Goal: Task Accomplishment & Management: Manage account settings

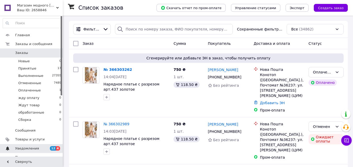
click at [39, 147] on span "Уведомления" at bounding box center [31, 149] width 33 height 5
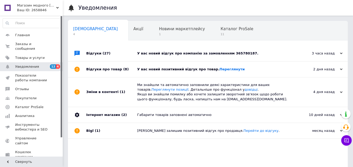
click at [339, 70] on div "2 дня назад" at bounding box center [316, 69] width 52 height 5
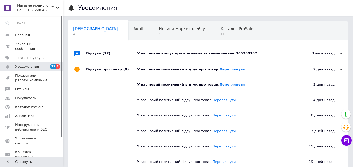
click at [224, 84] on link "Переглянути" at bounding box center [231, 85] width 25 height 4
click at [219, 70] on link "Переглянути" at bounding box center [231, 69] width 25 height 4
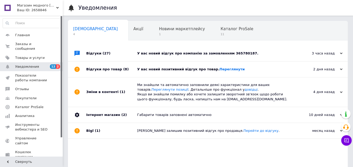
click at [202, 53] on div "У вас новий відгук про компанію за замовленням 365780187." at bounding box center [213, 53] width 153 height 5
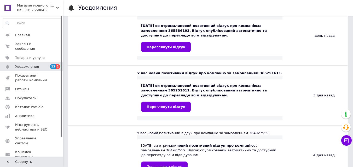
scroll to position [183, 0]
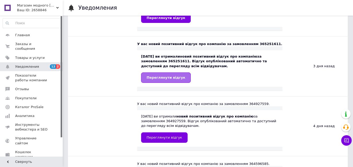
click at [166, 76] on span "Переглянути відгук" at bounding box center [166, 78] width 39 height 4
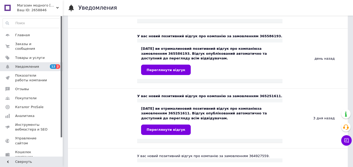
scroll to position [105, 0]
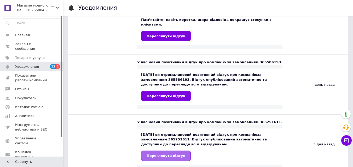
click at [151, 151] on link "Переглянути відгук" at bounding box center [166, 156] width 50 height 10
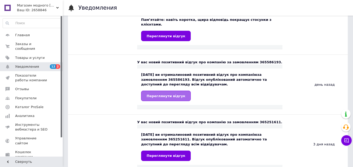
click at [163, 94] on span "Переглянути відгук" at bounding box center [166, 96] width 39 height 4
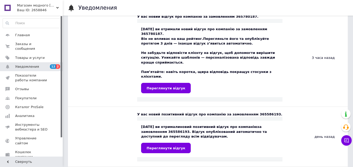
scroll to position [26, 0]
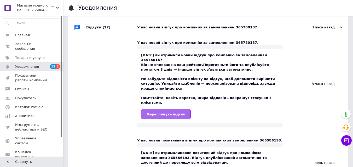
click at [166, 109] on link "Переглянути відгук" at bounding box center [166, 114] width 50 height 10
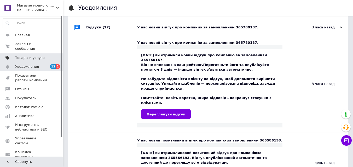
scroll to position [0, 0]
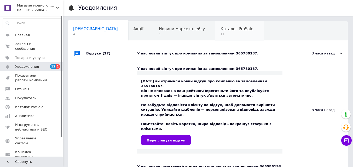
click at [215, 32] on div "Каталог ProSale 11" at bounding box center [239, 31] width 48 height 20
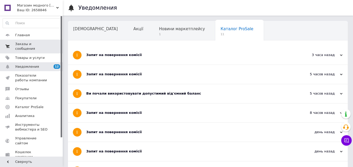
click at [35, 40] on link "Заказы и сообщения 0 0" at bounding box center [32, 47] width 64 height 14
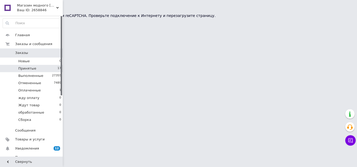
click at [41, 68] on li "Принятые 17" at bounding box center [32, 68] width 64 height 7
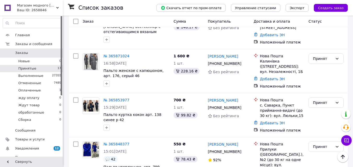
scroll to position [384, 0]
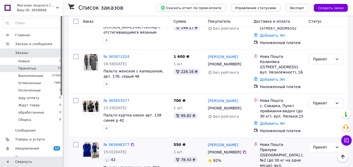
click at [93, 143] on img at bounding box center [91, 151] width 16 height 16
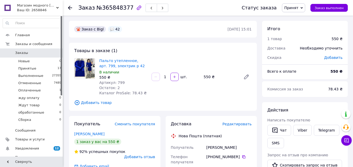
click at [137, 6] on icon "button" at bounding box center [139, 7] width 4 height 4
click at [70, 7] on icon at bounding box center [70, 8] width 4 height 4
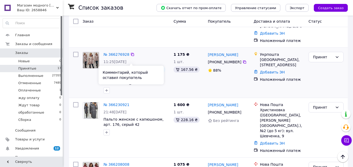
scroll to position [105, 0]
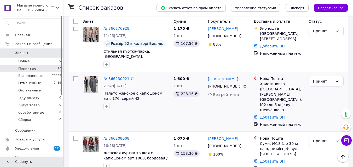
click at [92, 77] on img at bounding box center [91, 85] width 14 height 16
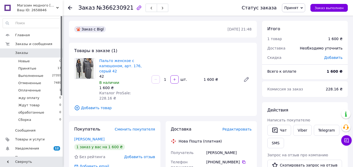
click at [136, 8] on icon "button" at bounding box center [139, 8] width 6 height 6
click at [136, 7] on icon "button" at bounding box center [139, 8] width 6 height 6
click at [70, 7] on icon at bounding box center [70, 8] width 4 height 4
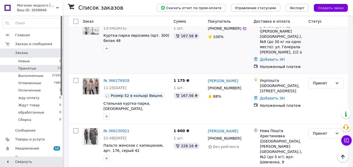
scroll to position [78, 0]
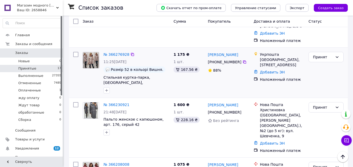
click at [88, 52] on img at bounding box center [91, 60] width 16 height 16
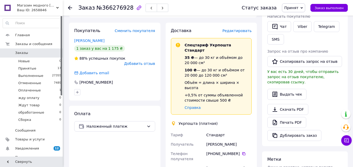
scroll to position [131, 0]
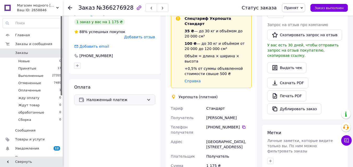
click at [137, 97] on span "Наложенный платеж" at bounding box center [115, 100] width 58 height 6
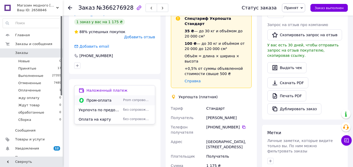
click at [111, 99] on span "Пром-оплата" at bounding box center [103, 100] width 34 height 5
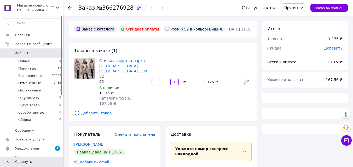
scroll to position [131, 0]
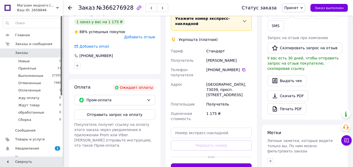
click at [112, 110] on button "Отправить запрос на оплату" at bounding box center [114, 115] width 81 height 10
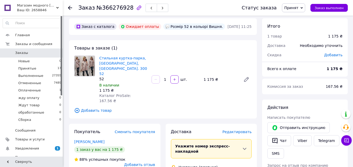
scroll to position [0, 0]
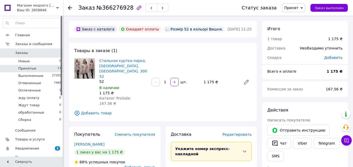
click at [34, 68] on span "Принятые" at bounding box center [27, 68] width 18 height 5
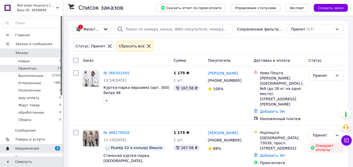
click at [39, 149] on span "Уведомления" at bounding box center [31, 149] width 33 height 5
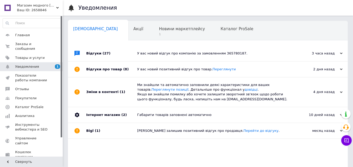
click at [125, 41] on div "Навчання та заходи 0" at bounding box center [96, 51] width 57 height 20
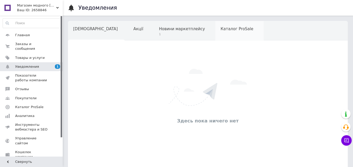
click at [217, 34] on div "Каталог ProSale" at bounding box center [239, 31] width 48 height 20
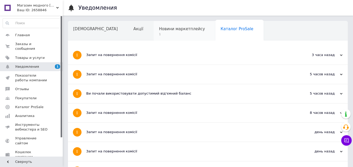
click at [164, 30] on span "Новини маркетплейсу" at bounding box center [182, 29] width 46 height 5
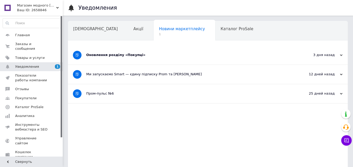
click at [332, 58] on div "3 дня назад 09.10.2025" at bounding box center [318, 55] width 57 height 19
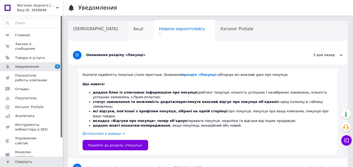
click at [128, 32] on div "Акції" at bounding box center [141, 31] width 26 height 20
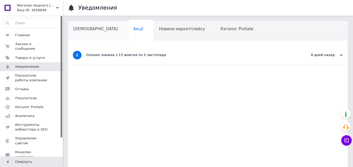
click at [87, 30] on span "[DEMOGRAPHIC_DATA]" at bounding box center [95, 29] width 45 height 5
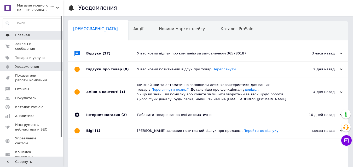
click at [31, 36] on span "Главная" at bounding box center [31, 35] width 33 height 5
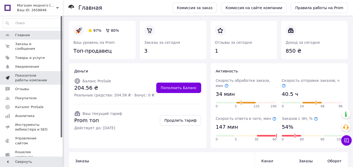
click at [28, 74] on span "Показатели работы компании" at bounding box center [31, 77] width 33 height 9
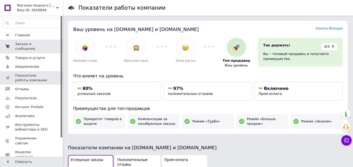
click at [34, 45] on span "Заказы и сообщения" at bounding box center [31, 46] width 33 height 9
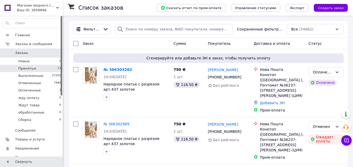
click at [33, 68] on span "Принятые" at bounding box center [27, 68] width 18 height 5
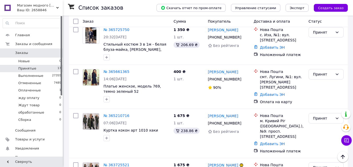
scroll to position [666, 0]
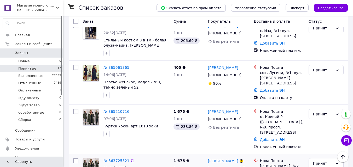
click at [91, 159] on img at bounding box center [91, 167] width 16 height 16
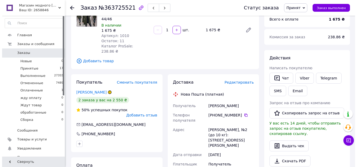
scroll to position [78, 0]
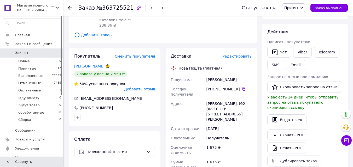
click at [136, 87] on span "Добавить отзыв" at bounding box center [139, 89] width 31 height 4
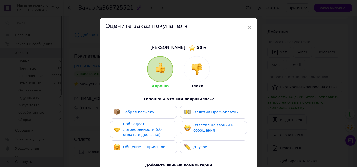
click at [189, 68] on div at bounding box center [197, 69] width 26 height 26
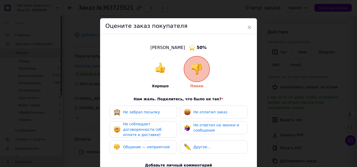
click at [204, 125] on span "Не ответил на звонки и сообщения" at bounding box center [216, 128] width 46 height 10
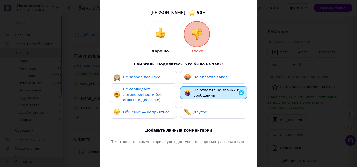
scroll to position [52, 0]
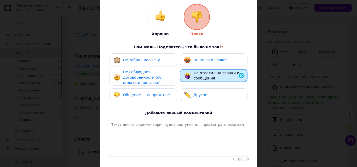
click at [145, 78] on span "Не соблюдает договоренности (об оплате и доставке)" at bounding box center [142, 77] width 38 height 15
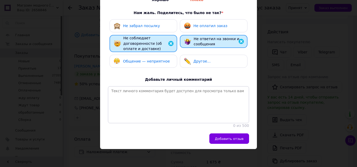
scroll to position [90, 0]
click at [221, 139] on span "Добавить отзыв" at bounding box center [229, 139] width 29 height 4
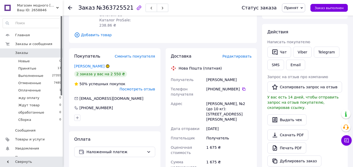
click at [298, 10] on span "Принят" at bounding box center [291, 8] width 14 height 4
click at [303, 25] on li "Отменен" at bounding box center [297, 26] width 31 height 8
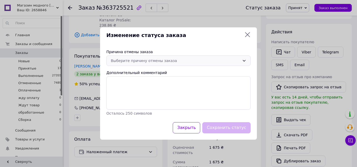
click at [234, 59] on div "Выберите причину отмены заказа" at bounding box center [175, 61] width 129 height 6
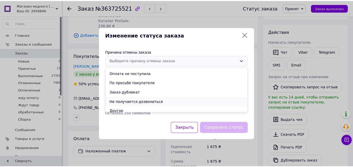
scroll to position [21, 0]
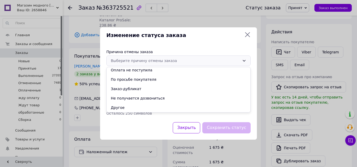
click at [143, 97] on li "Не получается дозвониться" at bounding box center [179, 98] width 144 height 9
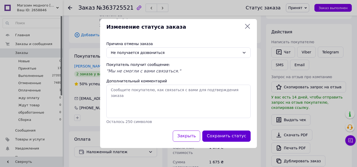
click at [221, 135] on button "Сохранить статус" at bounding box center [226, 136] width 48 height 11
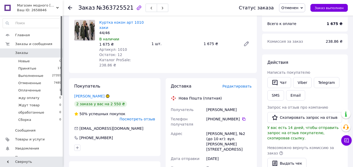
scroll to position [26, 0]
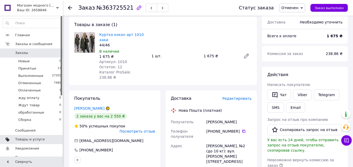
click at [27, 139] on span "Товары и услуги" at bounding box center [30, 139] width 30 height 5
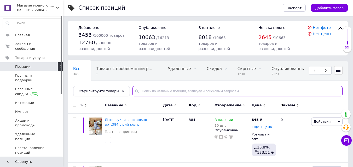
click at [153, 90] on input "text" at bounding box center [237, 91] width 210 height 10
type input "799"
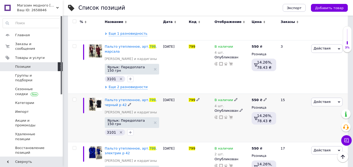
scroll to position [155, 0]
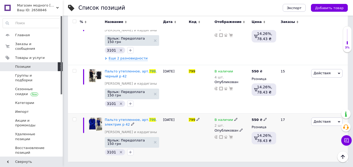
click at [335, 120] on span "Действия" at bounding box center [326, 122] width 31 height 8
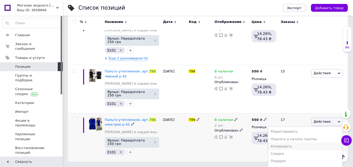
scroll to position [182, 0]
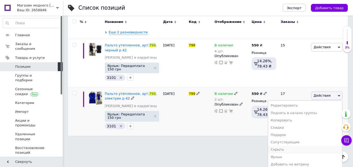
click at [293, 151] on li "Скрыть" at bounding box center [305, 149] width 74 height 7
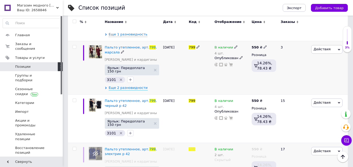
scroll to position [155, 0]
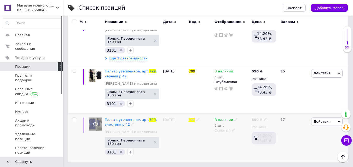
click at [98, 122] on use at bounding box center [95, 124] width 5 height 5
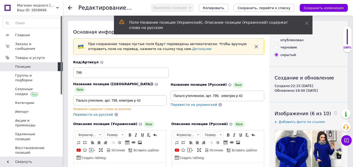
click at [69, 7] on use at bounding box center [70, 8] width 4 height 4
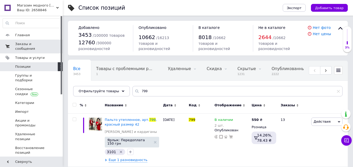
click at [39, 44] on span "Заказы и сообщения" at bounding box center [31, 46] width 33 height 9
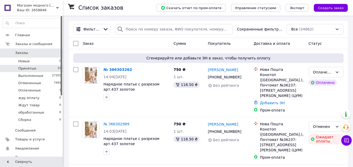
click at [44, 67] on li "Принятые 15" at bounding box center [32, 68] width 64 height 7
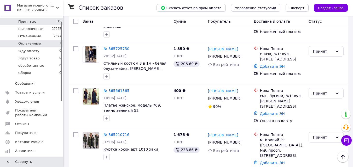
scroll to position [52, 0]
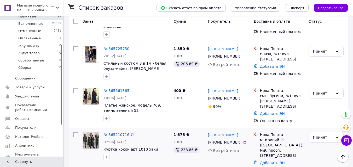
click at [89, 133] on img at bounding box center [91, 141] width 16 height 16
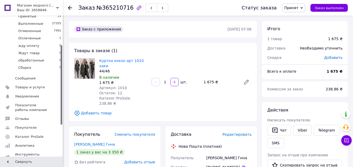
click at [136, 8] on icon "button" at bounding box center [139, 8] width 6 height 6
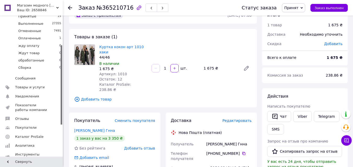
scroll to position [26, 0]
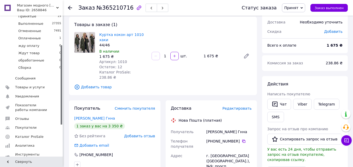
click at [137, 8] on icon "button" at bounding box center [139, 7] width 4 height 4
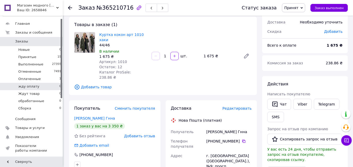
scroll to position [0, 0]
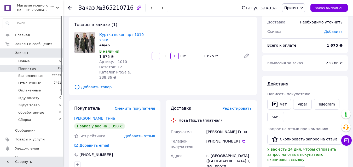
click at [38, 68] on li "Принятые 15" at bounding box center [32, 68] width 64 height 7
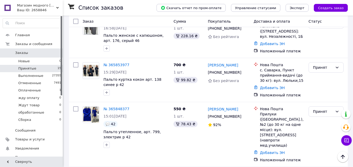
scroll to position [366, 0]
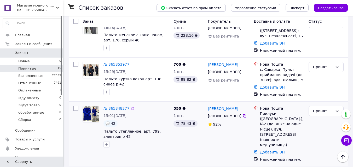
click at [88, 106] on img at bounding box center [91, 114] width 16 height 16
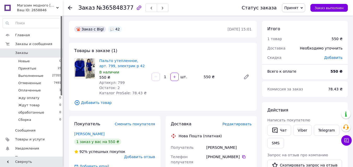
click at [136, 9] on icon "button" at bounding box center [139, 8] width 6 height 6
click at [26, 66] on span "Принятые" at bounding box center [27, 68] width 18 height 5
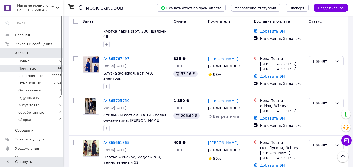
scroll to position [539, 0]
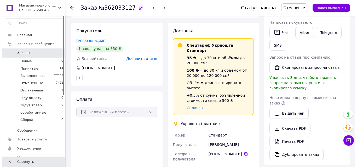
scroll to position [31, 0]
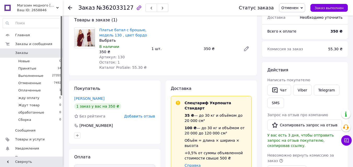
click at [145, 114] on span "Добавить отзыв" at bounding box center [139, 116] width 31 height 4
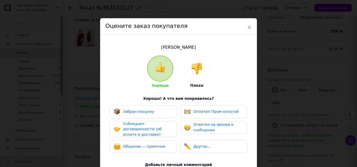
click at [151, 126] on span "Соблюдает договоренности (об оплате и доставке)" at bounding box center [142, 129] width 38 height 15
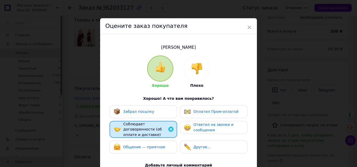
click at [151, 126] on span "Соблюдает договоренности (об оплате и доставке)" at bounding box center [142, 129] width 38 height 15
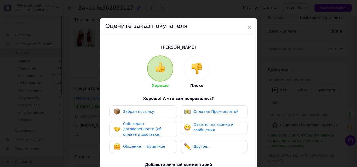
click at [200, 70] on img at bounding box center [196, 68] width 11 height 11
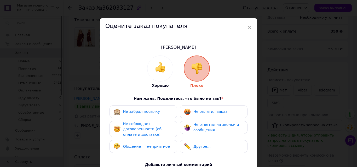
click at [155, 126] on div "Не соблюдает договоренности (об оплате и доставке)" at bounding box center [148, 130] width 50 height 16
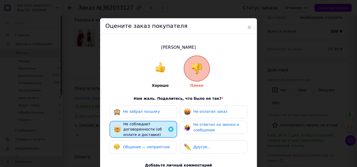
click at [205, 129] on span "Не ответил на звонки и сообщения" at bounding box center [216, 128] width 46 height 10
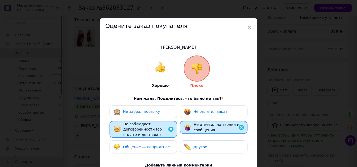
scroll to position [26, 0]
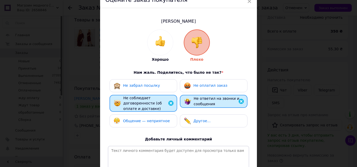
click at [151, 100] on div "Не соблюдает договоренности (об оплате и доставке)" at bounding box center [147, 104] width 49 height 16
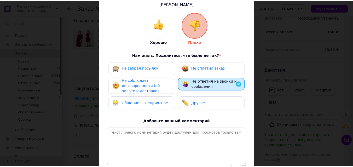
scroll to position [78, 0]
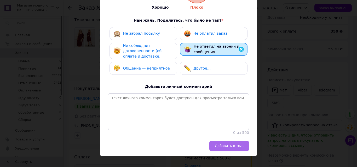
click at [228, 147] on button "Добавить отзыв" at bounding box center [229, 146] width 40 height 10
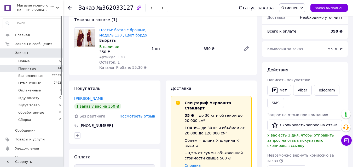
click at [37, 70] on li "Принятые 14" at bounding box center [32, 68] width 64 height 7
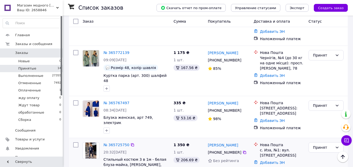
scroll to position [461, 0]
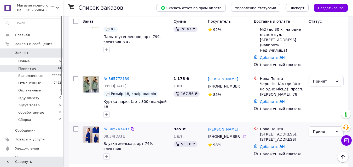
click at [91, 127] on img at bounding box center [91, 135] width 16 height 16
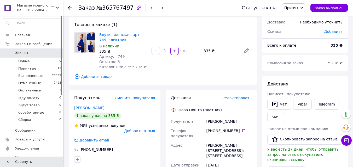
scroll to position [52, 0]
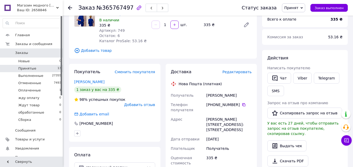
click at [34, 67] on li "Принятые 13" at bounding box center [32, 68] width 64 height 7
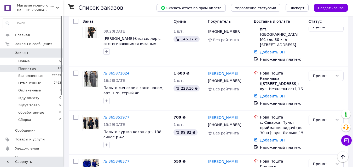
scroll to position [314, 0]
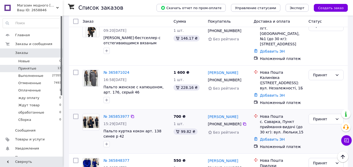
click at [87, 117] on img at bounding box center [91, 122] width 16 height 11
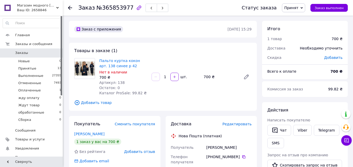
click at [292, 8] on span "Принят" at bounding box center [291, 8] width 14 height 4
click at [294, 25] on li "Отменен" at bounding box center [297, 26] width 31 height 8
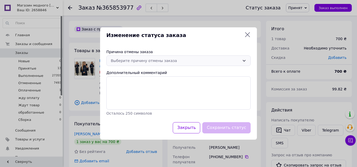
click at [206, 64] on div "Выберите причину отмены заказа" at bounding box center [178, 61] width 144 height 10
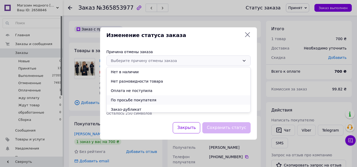
click at [142, 101] on li "По просьбе покупателя" at bounding box center [179, 100] width 144 height 9
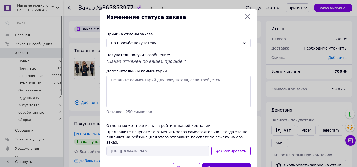
click at [223, 164] on button "Сохранить статус" at bounding box center [226, 168] width 48 height 11
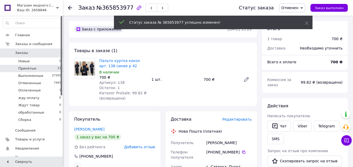
click at [35, 68] on li "Принятые 13" at bounding box center [32, 68] width 64 height 7
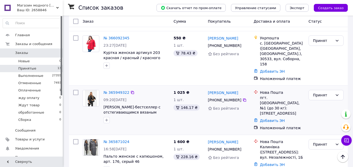
scroll to position [235, 0]
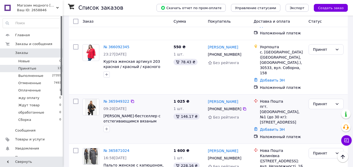
click at [92, 99] on img at bounding box center [91, 107] width 12 height 16
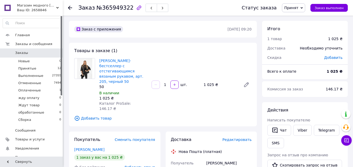
click at [137, 8] on icon "button" at bounding box center [139, 7] width 4 height 4
click at [45, 67] on li "Принятые 12" at bounding box center [32, 68] width 64 height 7
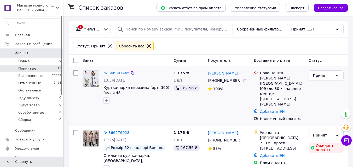
scroll to position [26, 0]
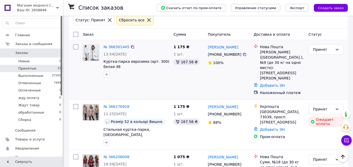
click at [88, 52] on img at bounding box center [91, 53] width 16 height 16
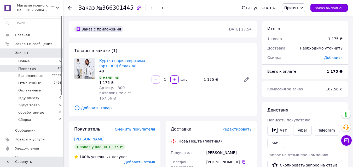
click at [32, 70] on span "Принятые" at bounding box center [27, 68] width 18 height 5
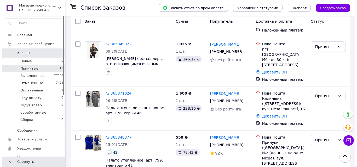
scroll to position [340, 0]
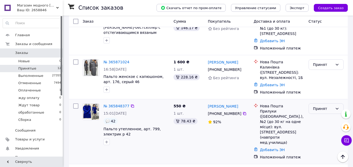
click at [323, 106] on div "Принят" at bounding box center [323, 109] width 20 height 6
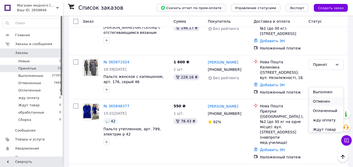
click at [323, 100] on li "Отменен" at bounding box center [326, 101] width 34 height 9
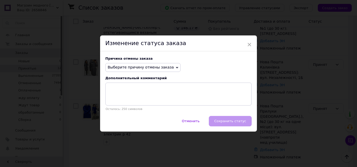
click at [161, 67] on span "Выберите причину отмены заказа" at bounding box center [141, 67] width 66 height 4
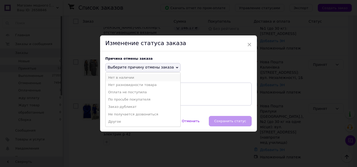
click at [135, 75] on li "Нет в наличии" at bounding box center [143, 77] width 75 height 7
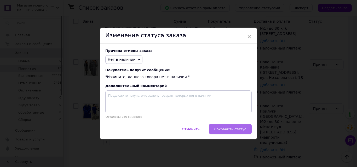
click at [236, 131] on span "Сохранить статус" at bounding box center [230, 130] width 32 height 4
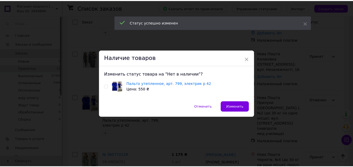
scroll to position [331, 0]
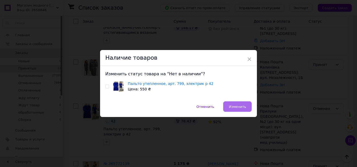
click at [239, 107] on span "Изменить" at bounding box center [238, 107] width 18 height 4
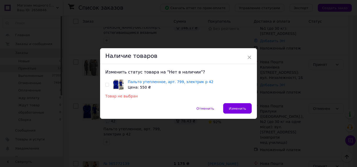
click at [106, 86] on input "checkbox" at bounding box center [106, 84] width 3 height 3
checkbox input "true"
click at [234, 106] on button "Изменить" at bounding box center [237, 108] width 28 height 10
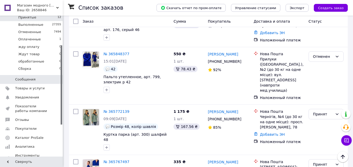
scroll to position [52, 0]
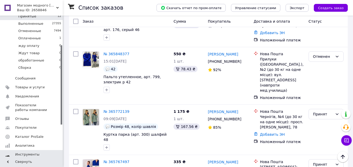
click at [37, 105] on span "Показатели работы компании" at bounding box center [31, 107] width 33 height 9
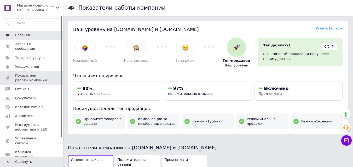
click at [36, 32] on link "Главная" at bounding box center [32, 35] width 64 height 9
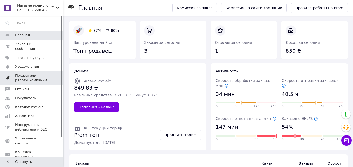
click at [29, 73] on span "Показатели работы компании" at bounding box center [31, 77] width 33 height 9
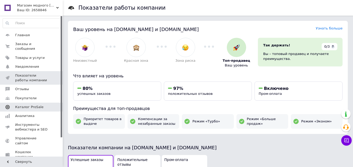
click at [32, 105] on span "Каталог ProSale" at bounding box center [29, 107] width 28 height 5
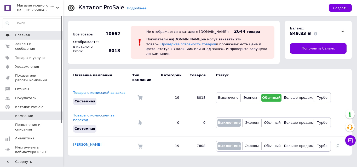
click at [33, 37] on span "Главная" at bounding box center [31, 35] width 33 height 5
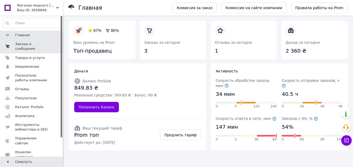
click at [34, 45] on span "Заказы и сообщения" at bounding box center [31, 46] width 33 height 9
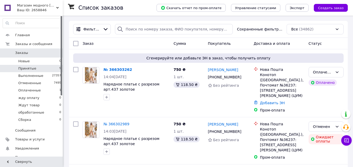
click at [37, 70] on li "Принятые 9" at bounding box center [32, 68] width 64 height 7
